Goal: Check status: Check status

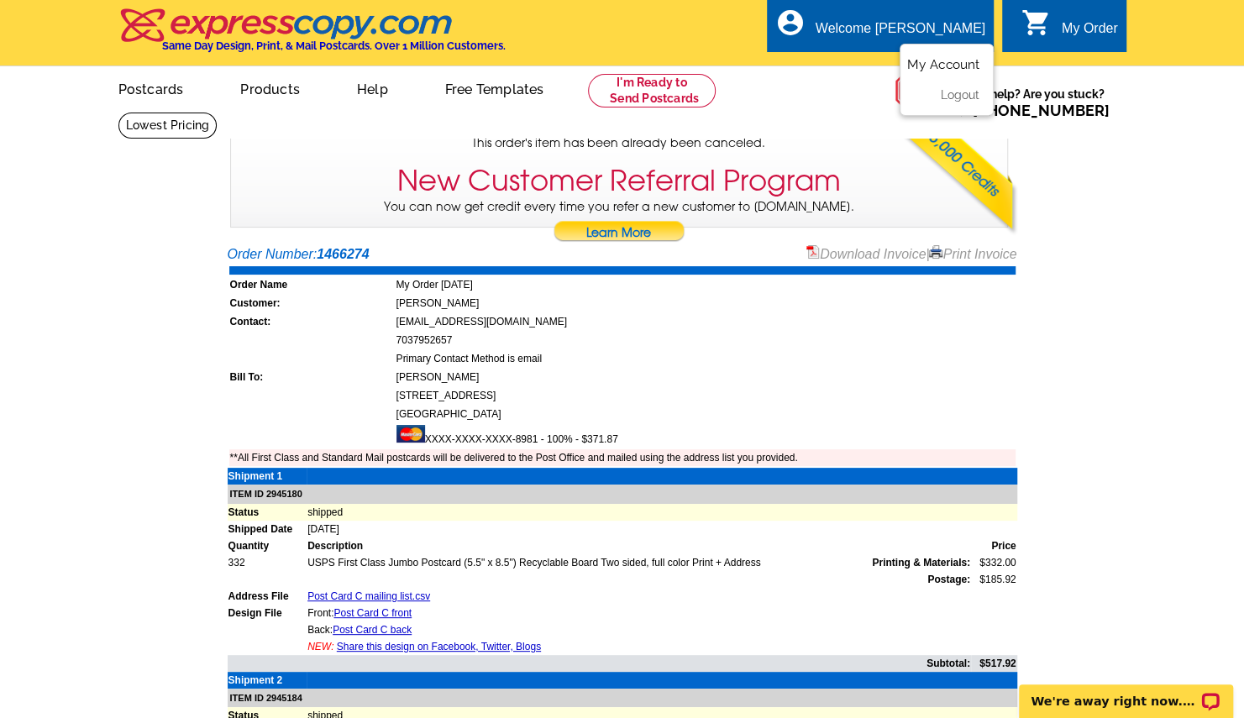
click at [967, 66] on link "My Account" at bounding box center [943, 64] width 72 height 15
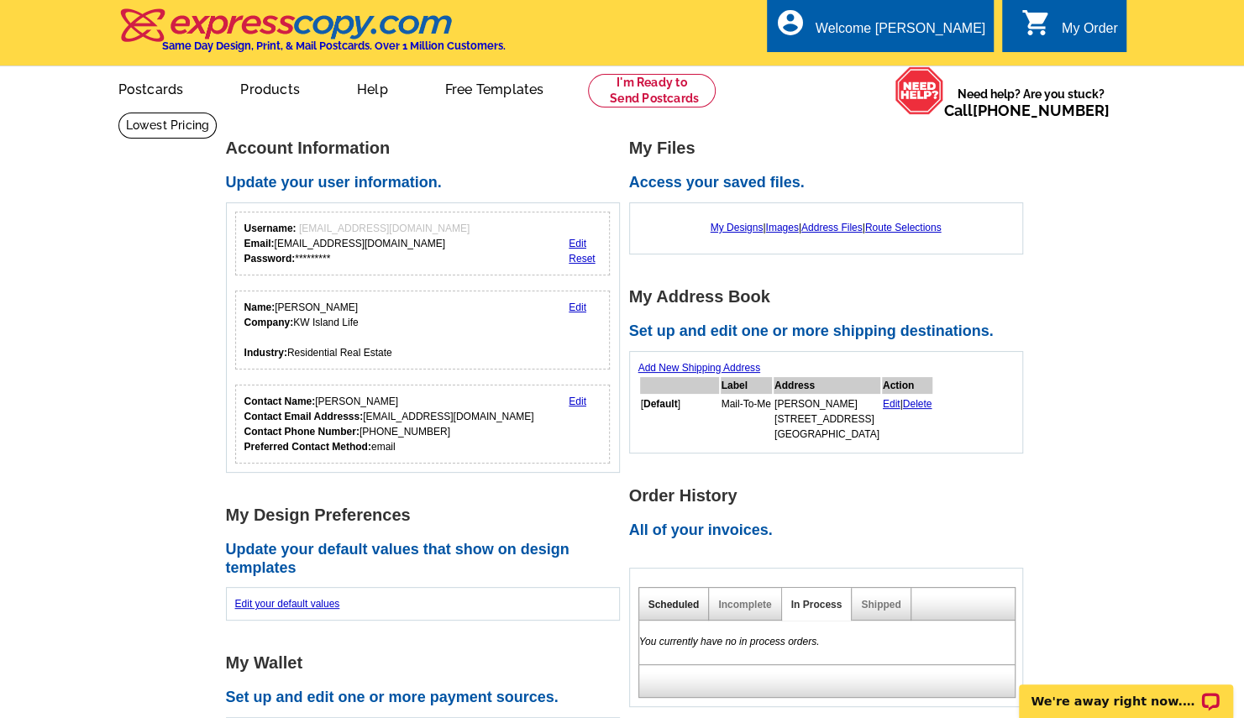
click at [683, 604] on link "Scheduled" at bounding box center [673, 605] width 51 height 12
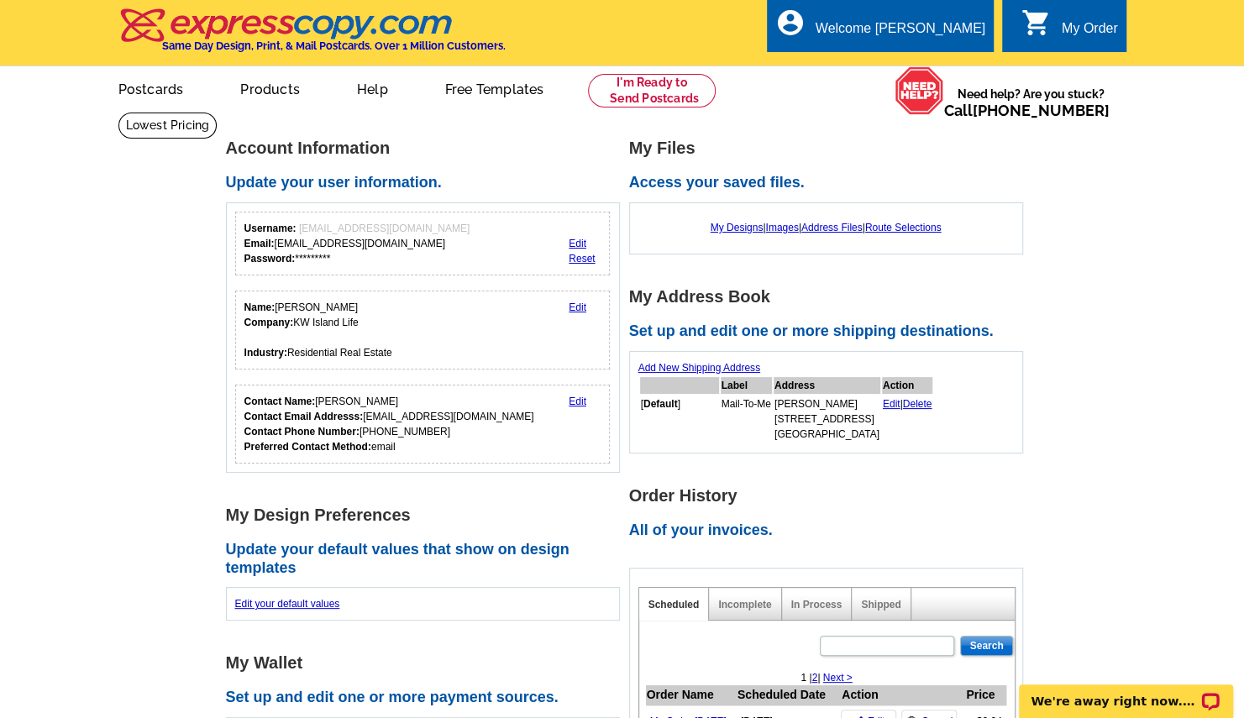
scroll to position [628, 0]
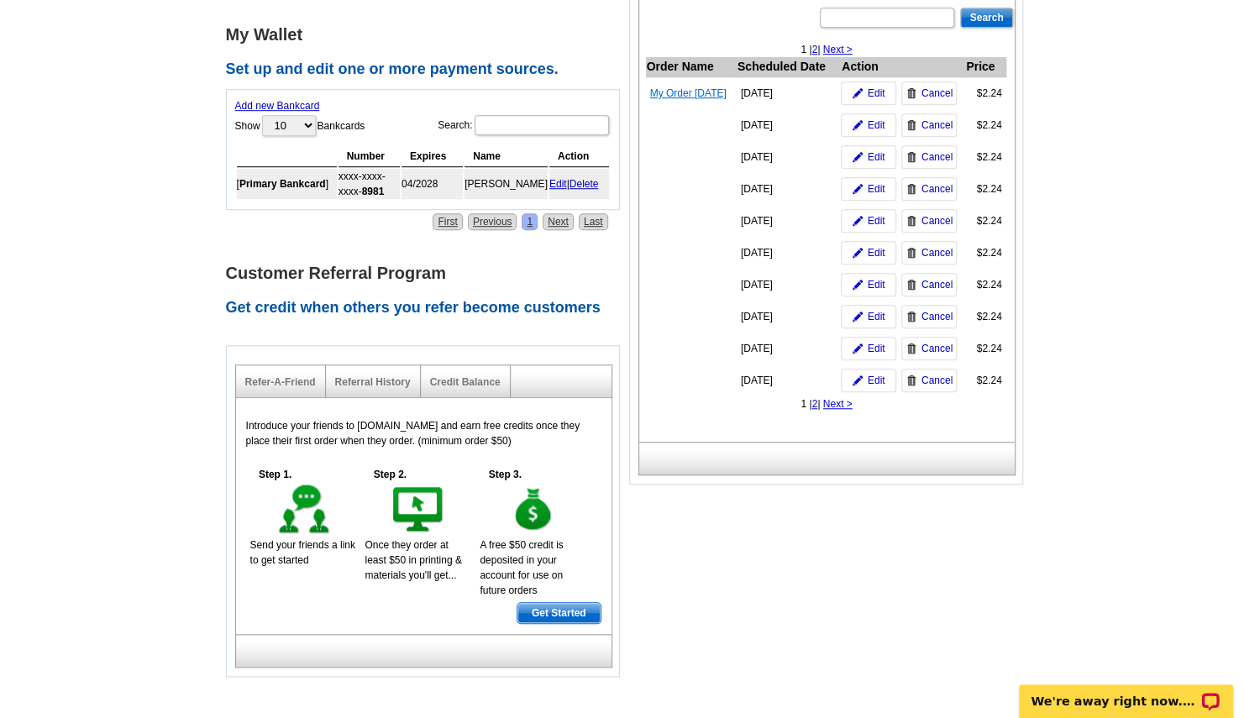
click at [709, 99] on link "My Order [DATE]" at bounding box center [688, 93] width 76 height 12
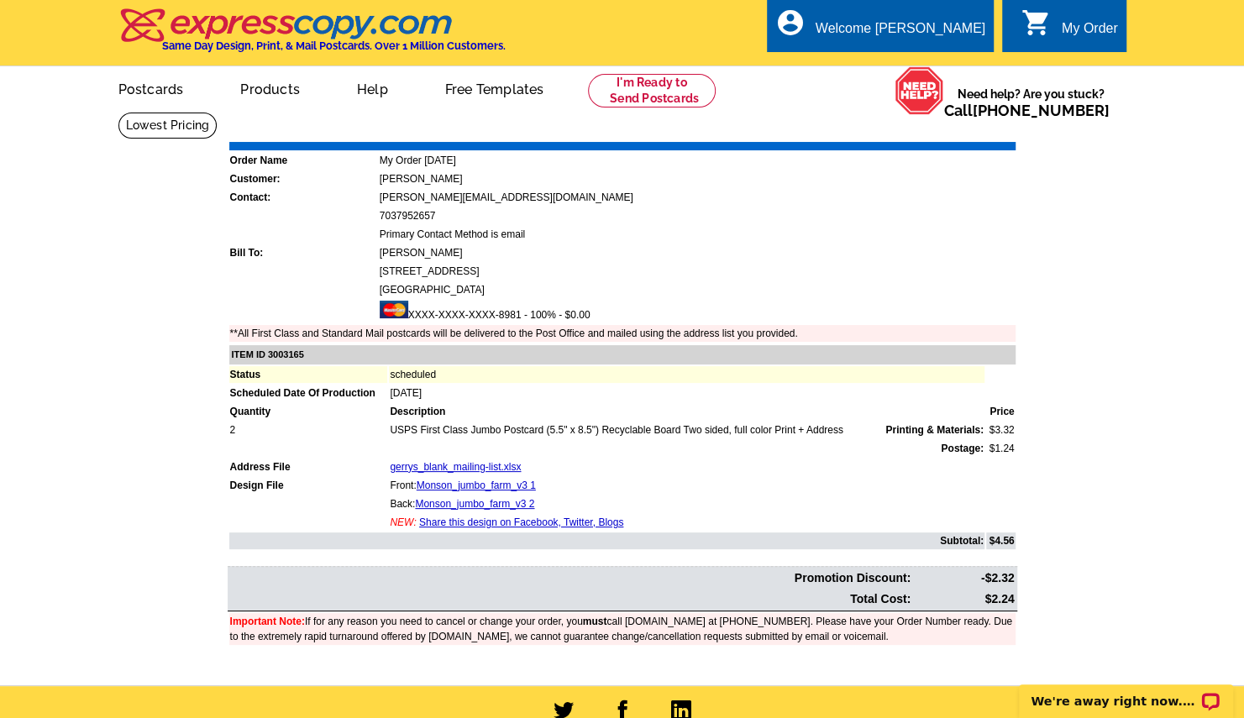
click at [1087, 29] on div "My Order" at bounding box center [1090, 33] width 56 height 24
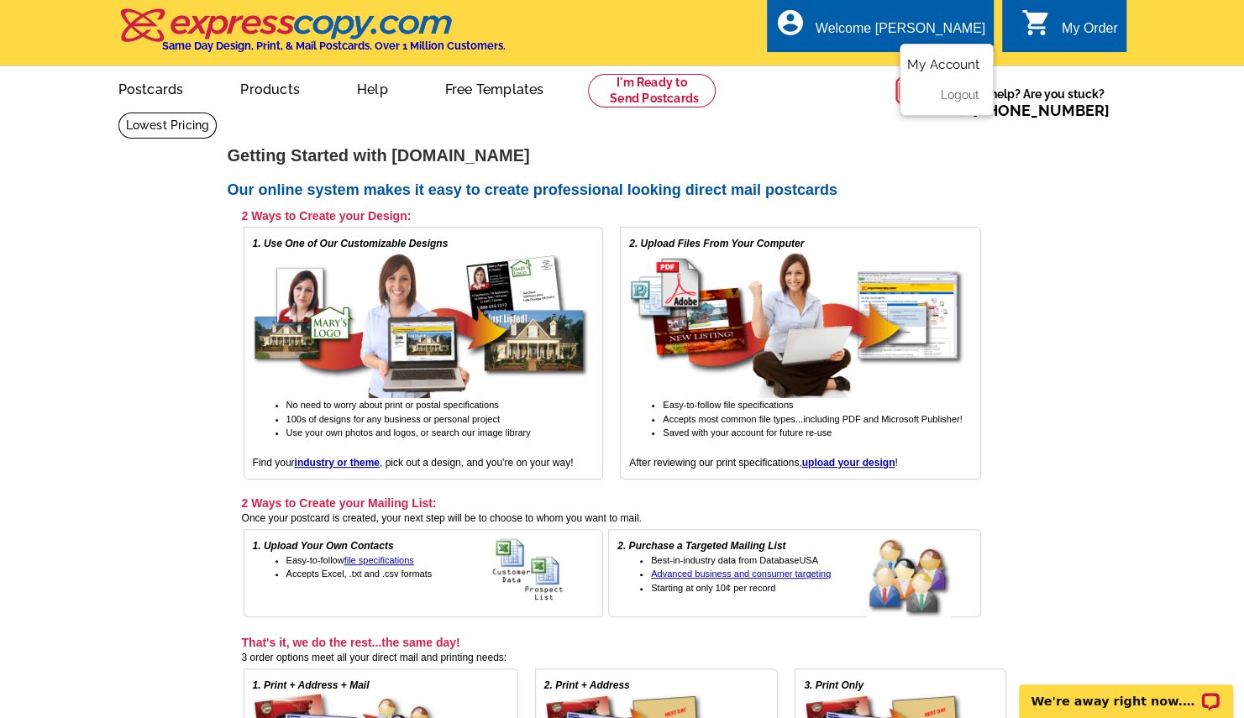
click at [946, 59] on link "My Account" at bounding box center [943, 64] width 72 height 15
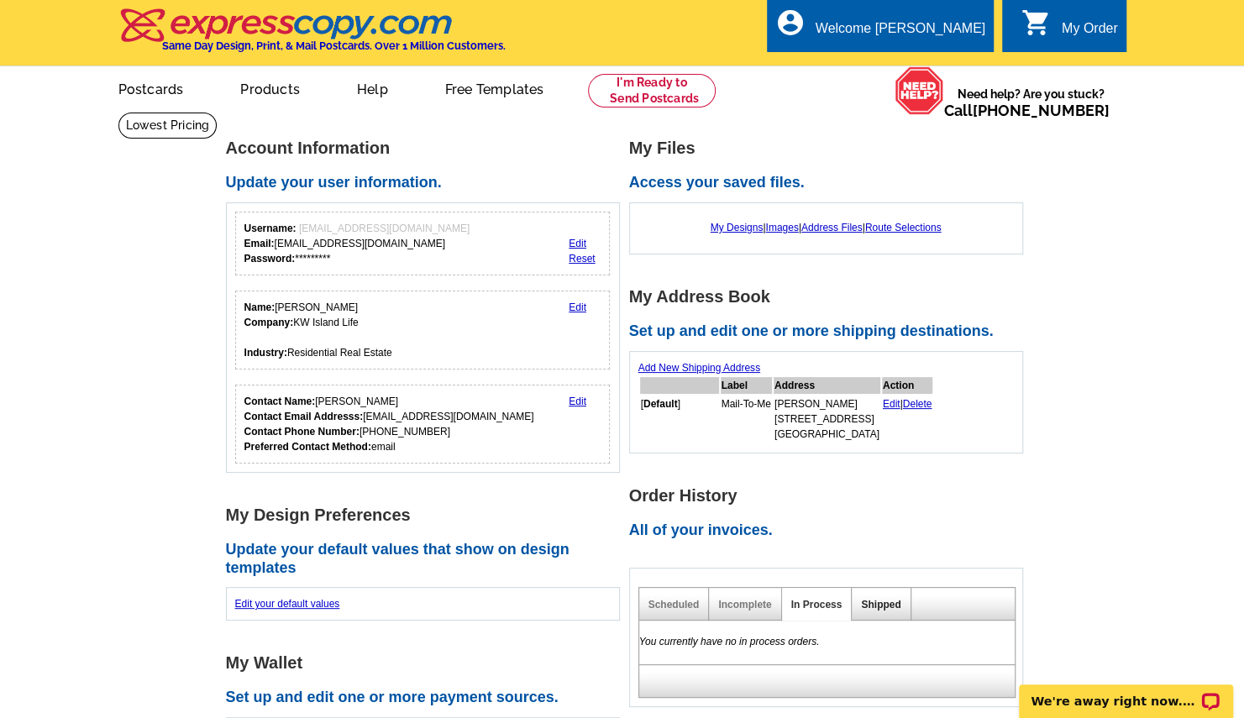
click at [877, 605] on link "Shipped" at bounding box center [880, 605] width 39 height 12
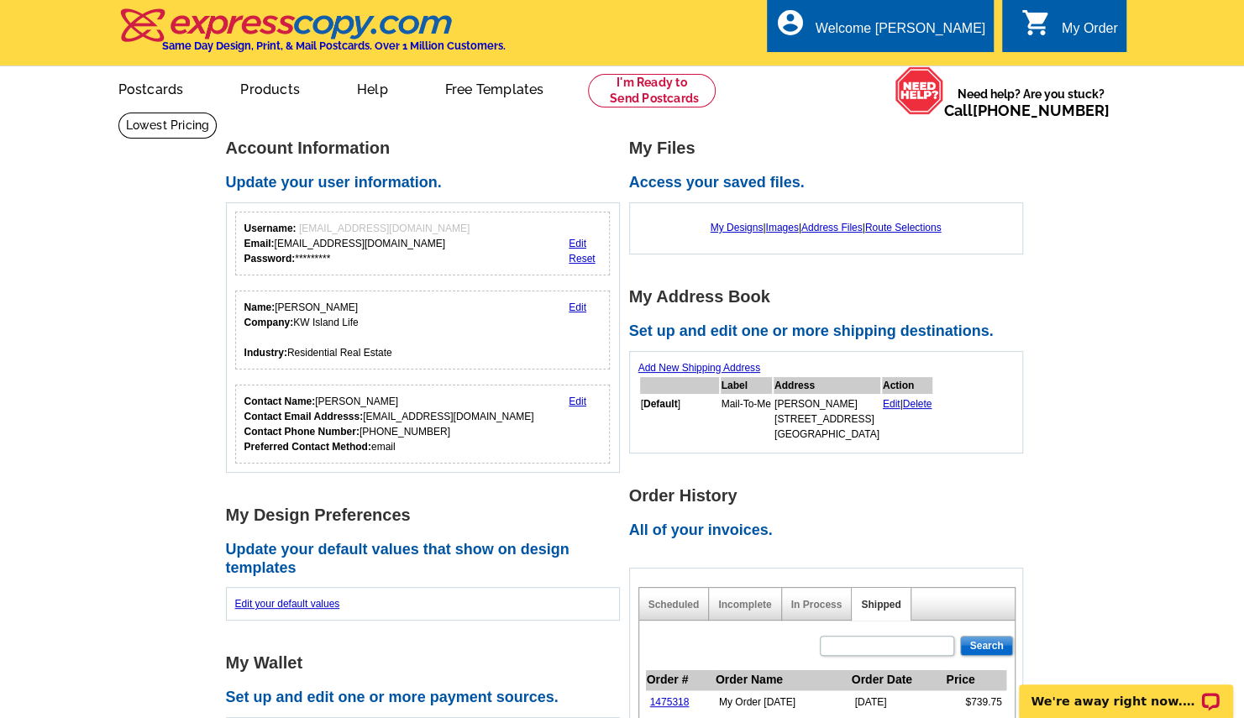
scroll to position [628, 0]
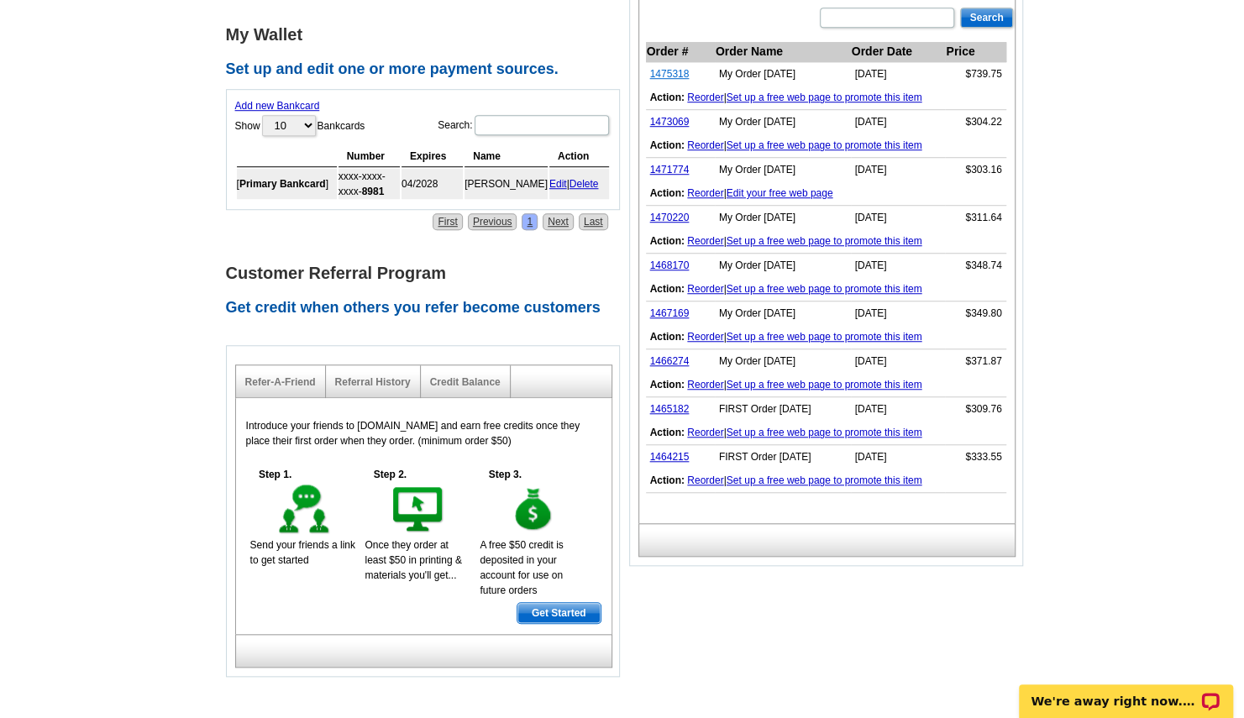
click at [669, 71] on link "1475318" at bounding box center [669, 74] width 39 height 12
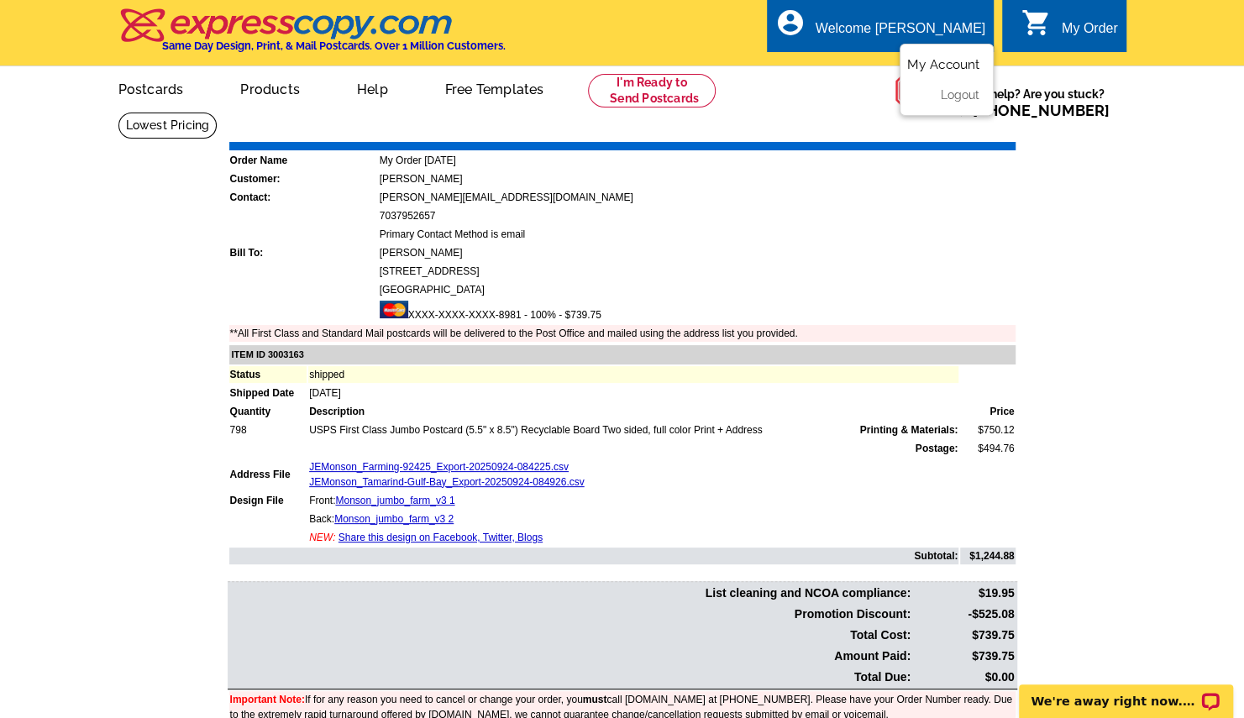
click at [952, 62] on link "My Account" at bounding box center [943, 64] width 72 height 15
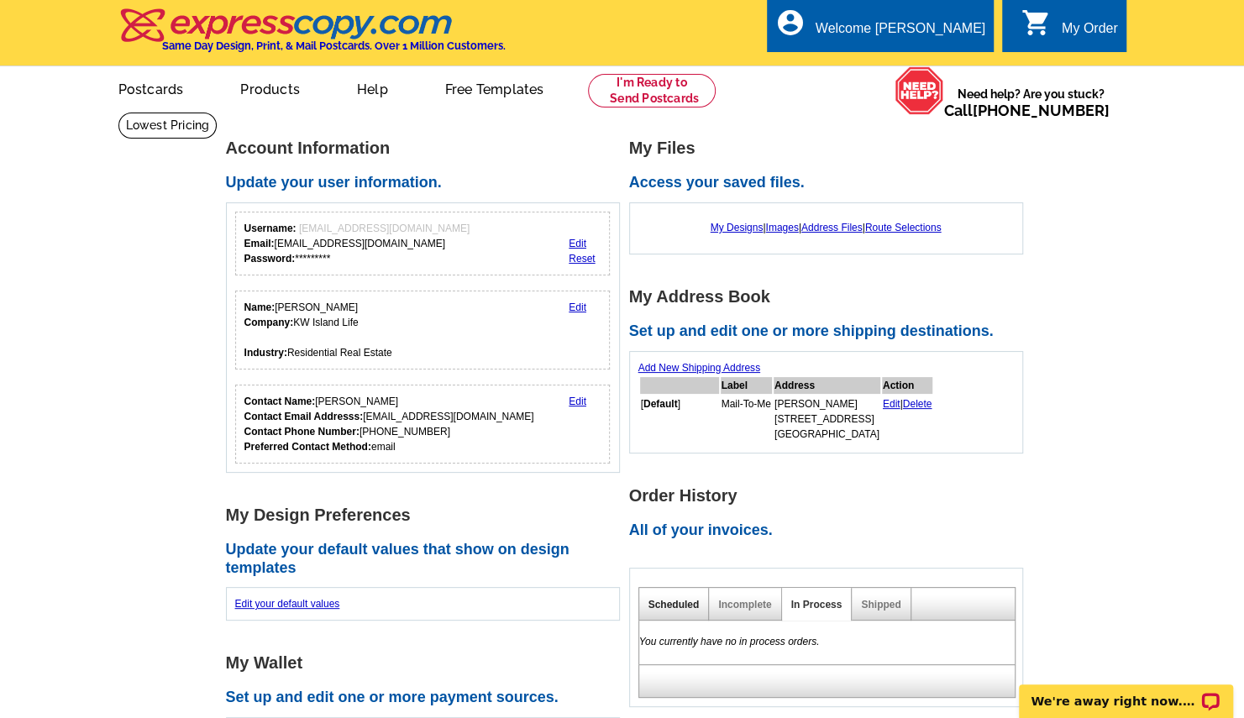
click at [674, 599] on link "Scheduled" at bounding box center [673, 605] width 51 height 12
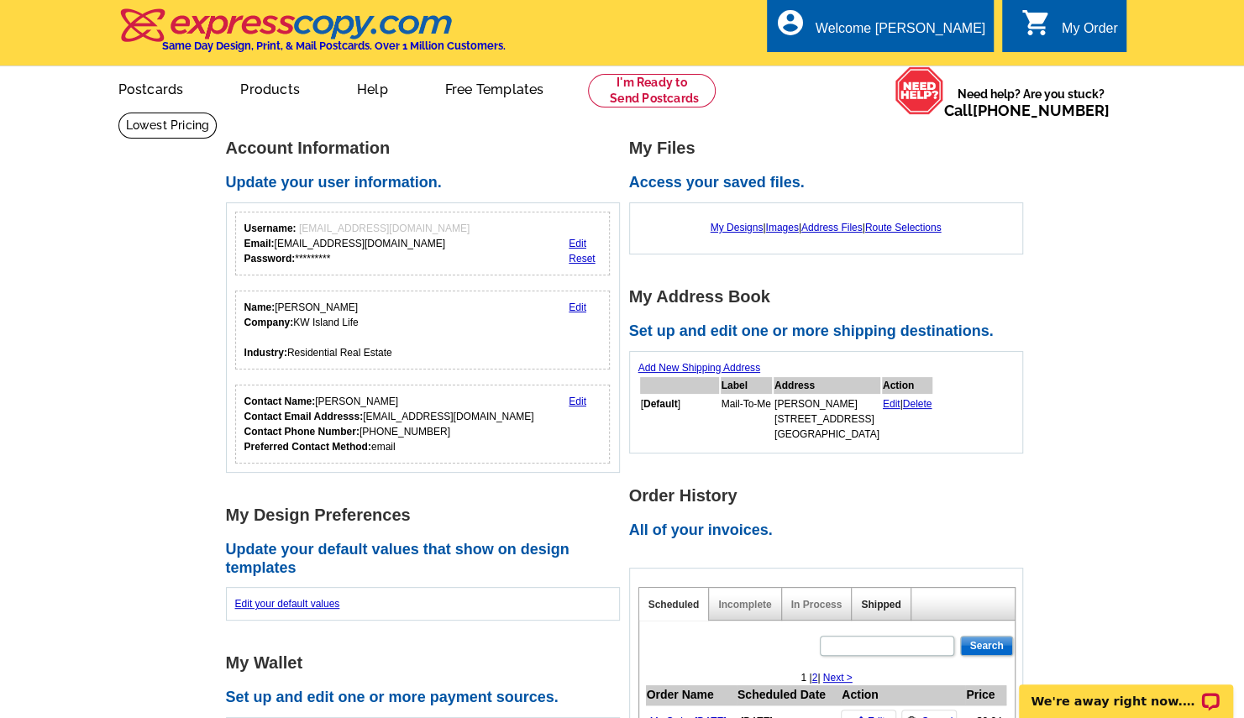
click at [882, 601] on link "Shipped" at bounding box center [880, 605] width 39 height 12
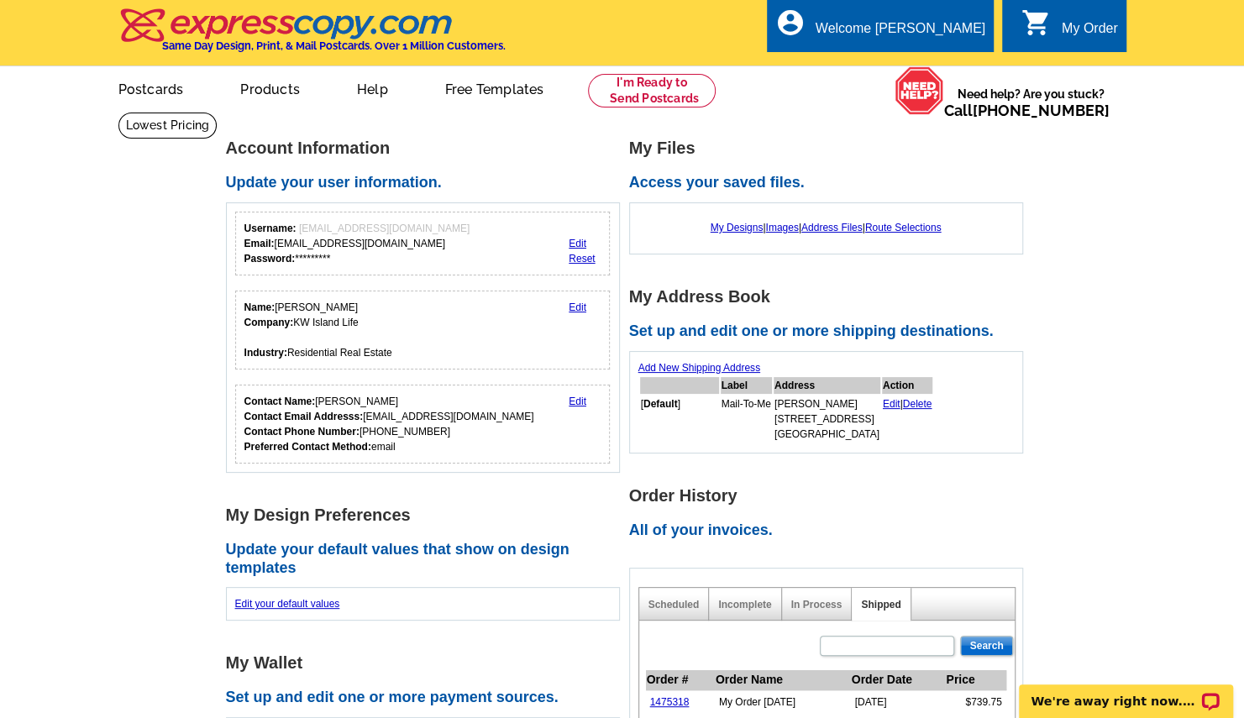
scroll to position [628, 0]
